Goal: Find specific page/section: Find specific page/section

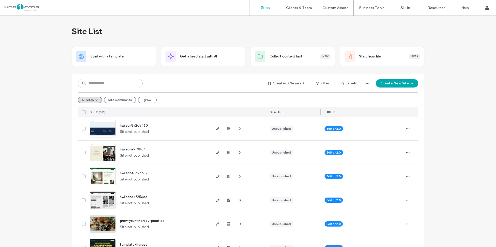
click at [106, 153] on img at bounding box center [102, 161] width 25 height 35
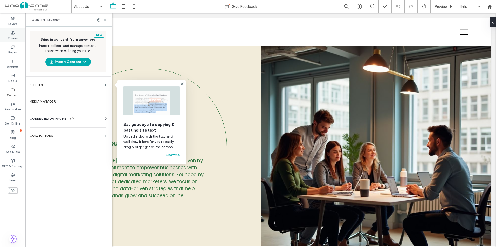
click at [18, 32] on div "Theme" at bounding box center [12, 35] width 25 height 14
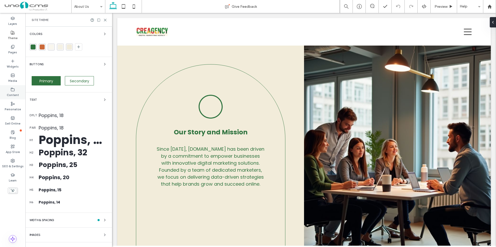
click at [12, 90] on icon at bounding box center [13, 90] width 4 height 4
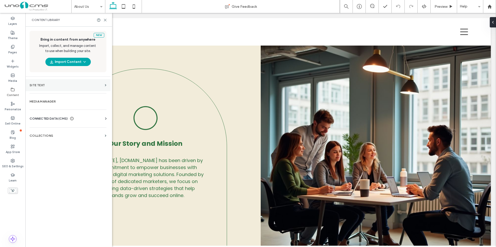
click at [55, 84] on label "Site Text" at bounding box center [66, 85] width 73 height 4
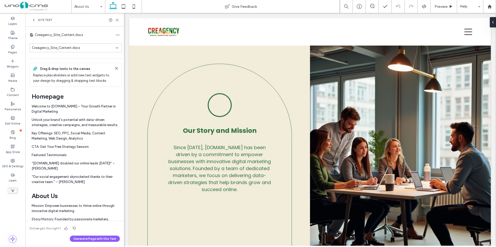
click at [109, 47] on div "Creagency_Site_Content.docx" at bounding box center [74, 47] width 84 height 5
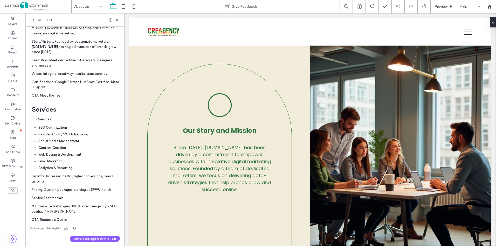
scroll to position [207, 0]
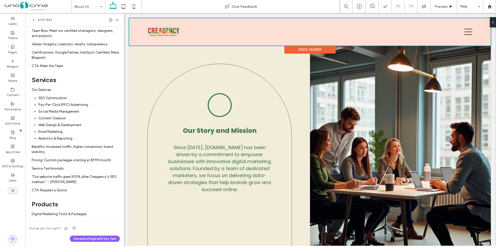
click at [463, 29] on div at bounding box center [309, 31] width 361 height 27
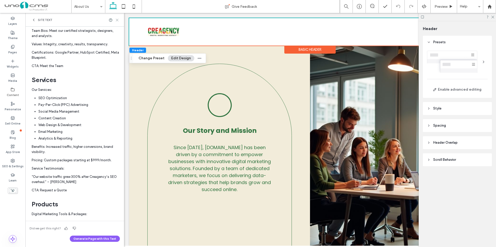
drag, startPoint x: 117, startPoint y: 18, endPoint x: 103, endPoint y: 7, distance: 17.5
click at [117, 18] on icon at bounding box center [117, 20] width 4 height 4
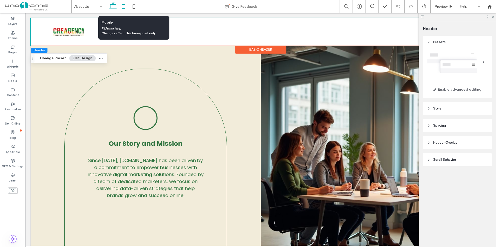
drag, startPoint x: 129, startPoint y: 3, endPoint x: 126, endPoint y: 5, distance: 3.4
click at [127, 4] on div at bounding box center [123, 6] width 37 height 13
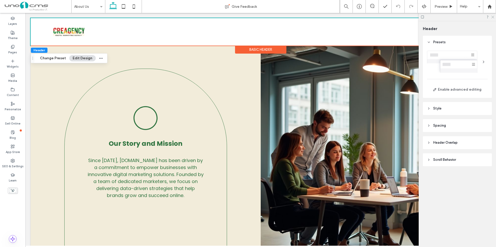
click at [491, 18] on icon at bounding box center [491, 16] width 3 height 3
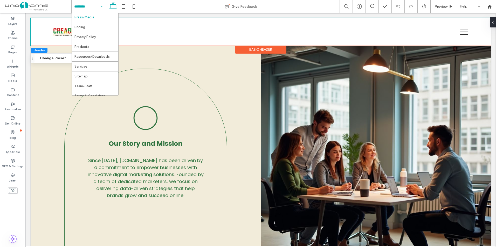
scroll to position [130, 0]
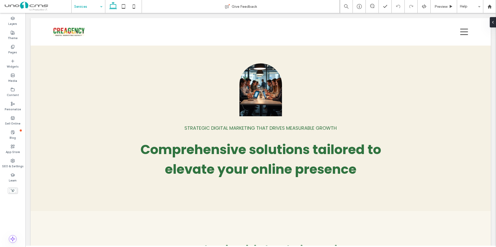
click at [31, 6] on span at bounding box center [37, 6] width 67 height 10
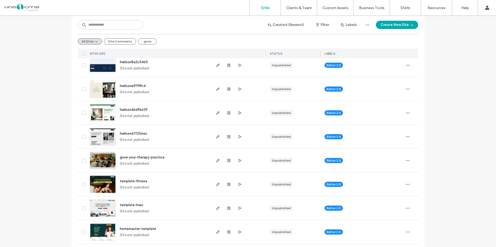
scroll to position [52, 0]
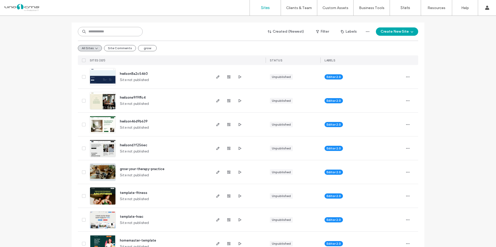
click at [87, 31] on input at bounding box center [110, 31] width 65 height 9
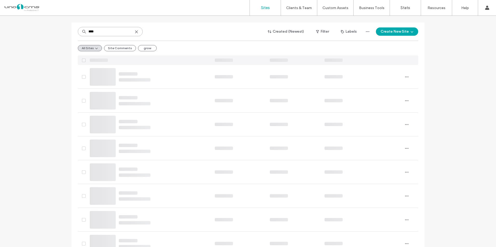
type input "****"
click at [134, 31] on icon at bounding box center [136, 32] width 4 height 4
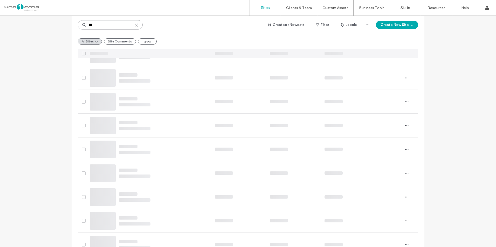
scroll to position [0, 0]
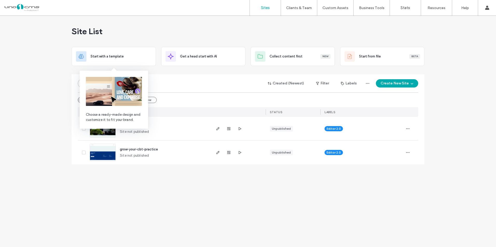
type input "***"
click at [107, 158] on link at bounding box center [103, 153] width 26 height 18
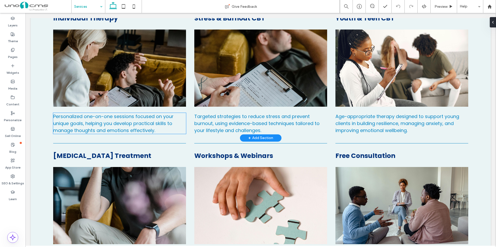
scroll to position [233, 0]
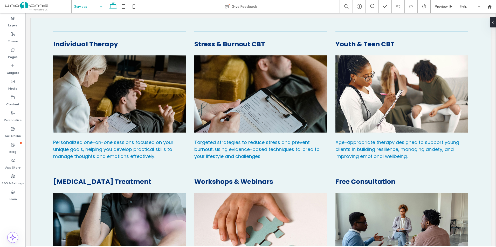
click at [40, 8] on span at bounding box center [37, 6] width 67 height 10
